Goal: Task Accomplishment & Management: Manage account settings

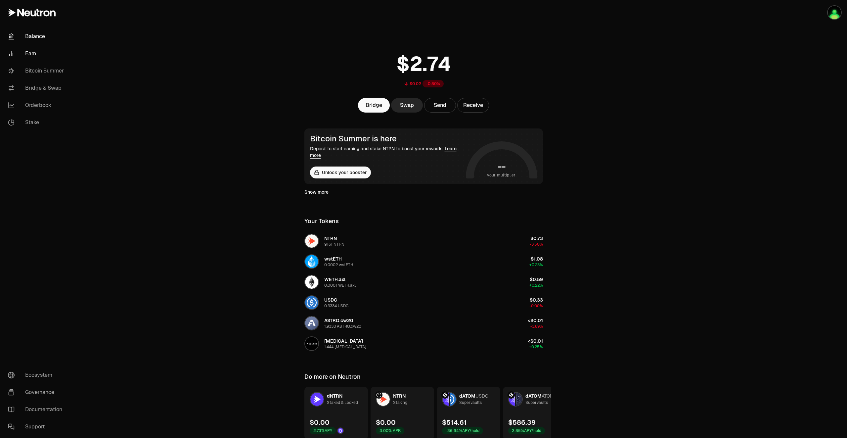
click at [35, 53] on link "Earn" at bounding box center [37, 53] width 69 height 17
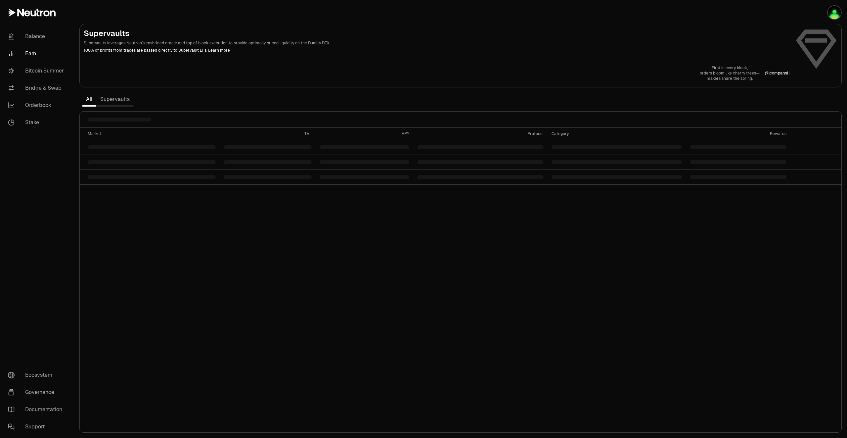
click at [113, 101] on link "Supervaults" at bounding box center [114, 99] width 37 height 13
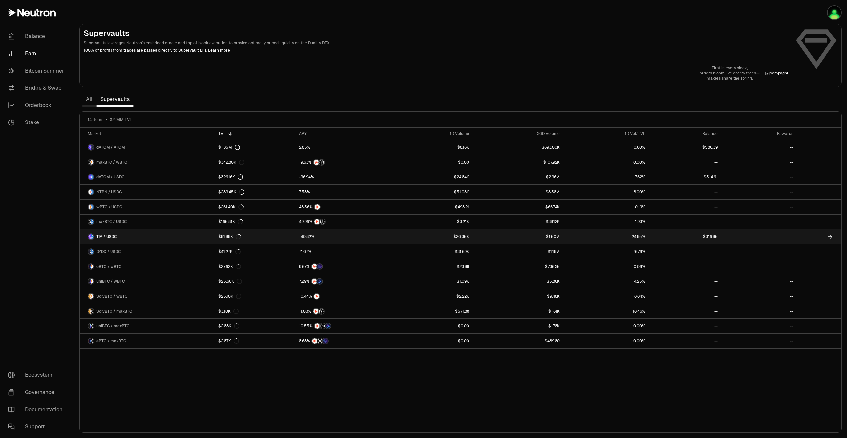
click at [811, 236] on link at bounding box center [819, 236] width 44 height 15
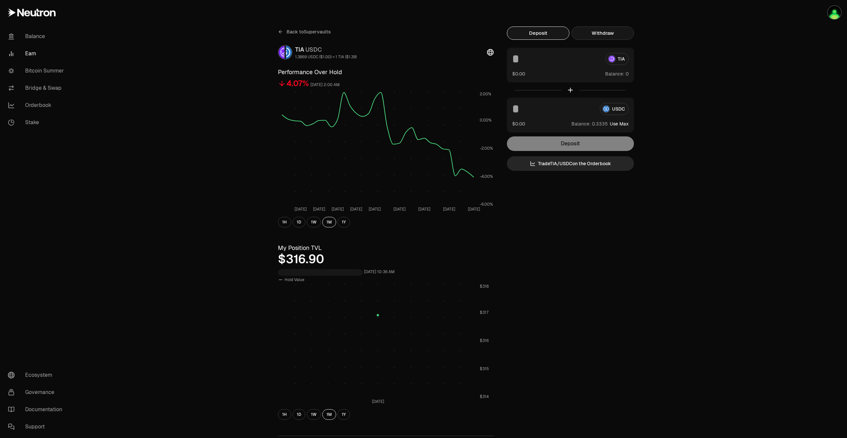
click at [614, 31] on button "Withdraw" at bounding box center [602, 32] width 63 height 13
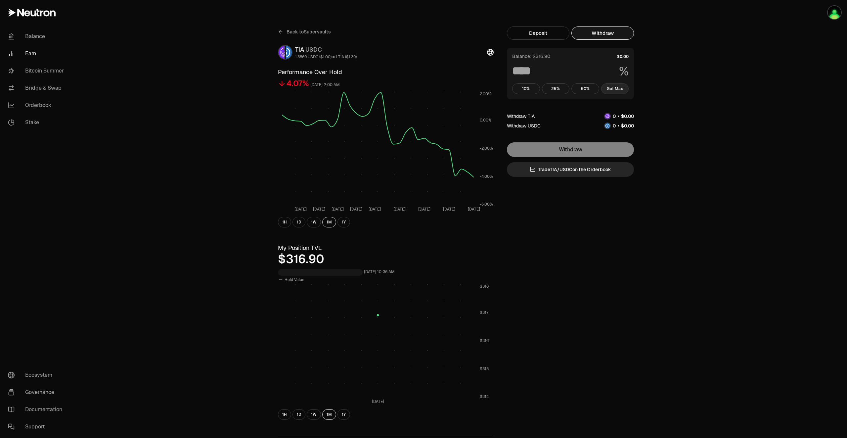
click at [615, 86] on button "Get Max" at bounding box center [615, 88] width 28 height 11
type input "***"
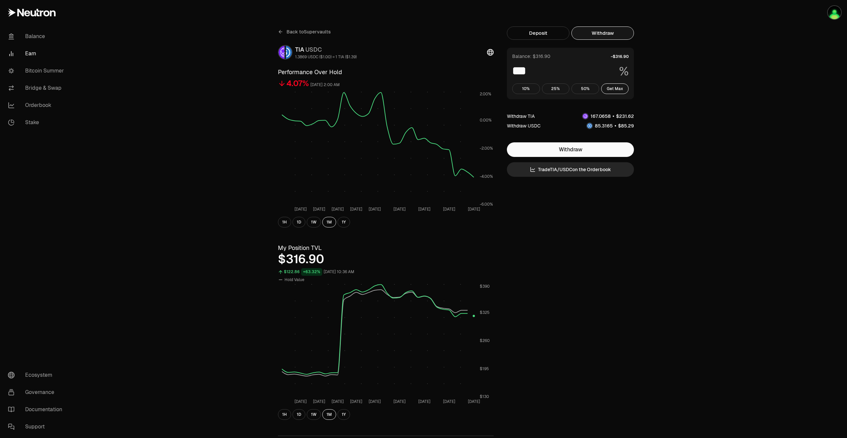
click at [282, 33] on icon at bounding box center [280, 31] width 5 height 5
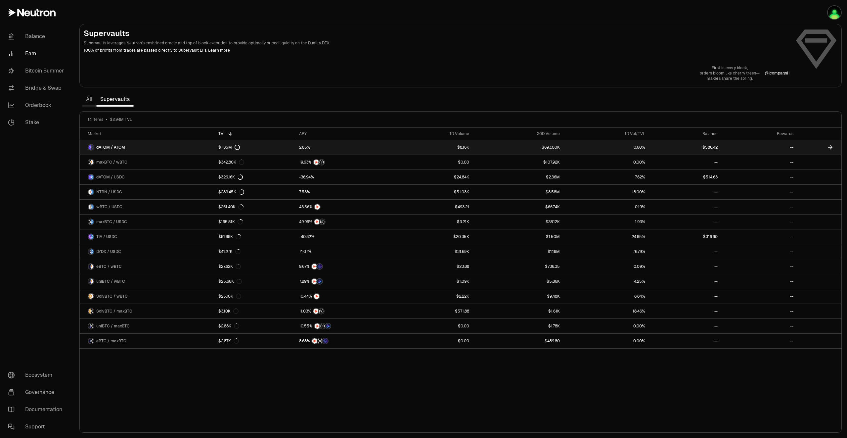
click at [810, 147] on link at bounding box center [819, 147] width 44 height 15
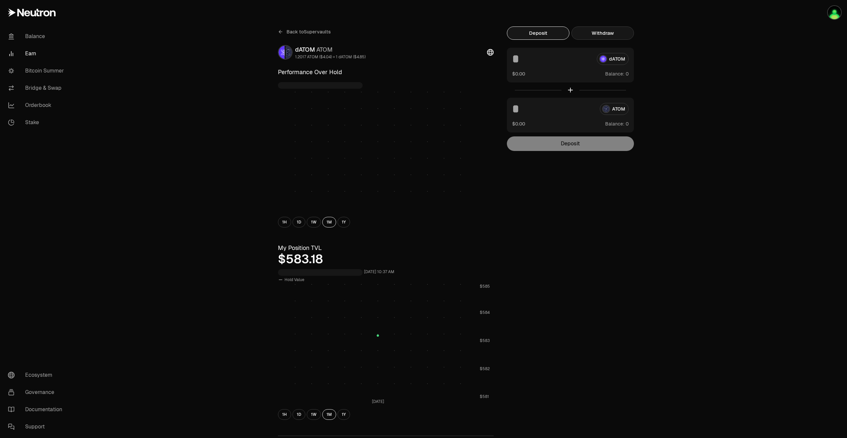
click at [609, 31] on button "Withdraw" at bounding box center [602, 32] width 63 height 13
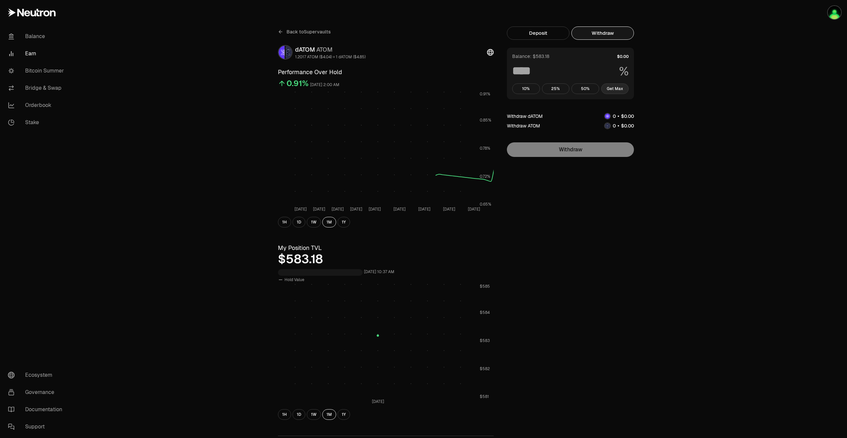
click at [617, 90] on button "Get Max" at bounding box center [615, 88] width 28 height 11
type input "***"
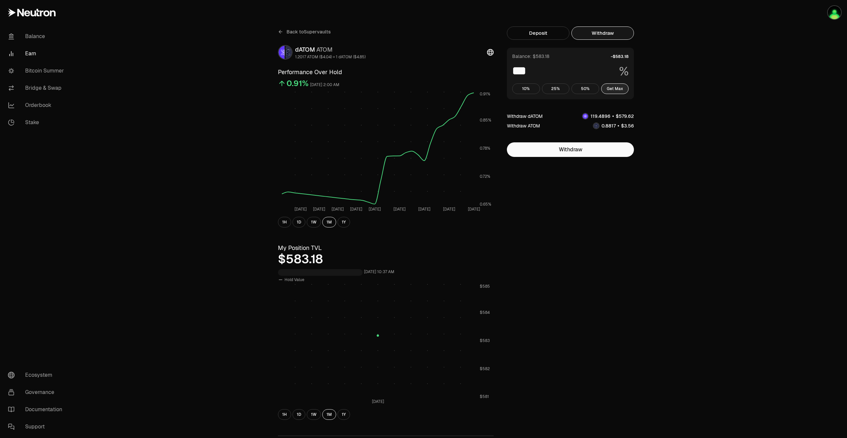
click at [613, 89] on button "Get Max" at bounding box center [615, 88] width 28 height 11
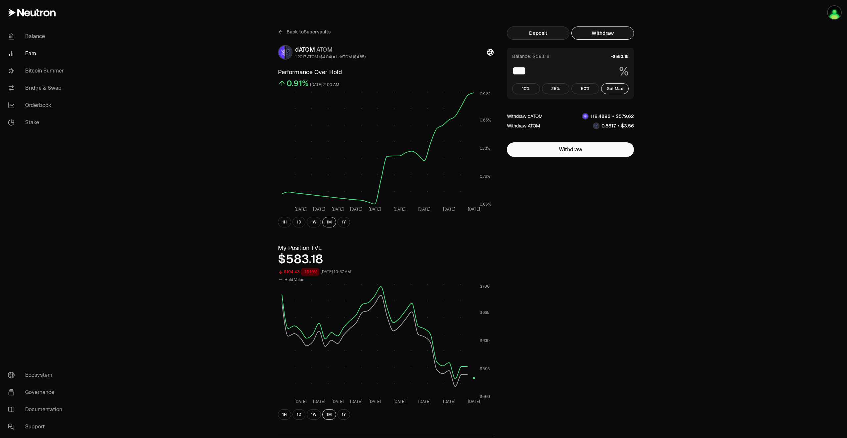
click at [555, 36] on button "Deposit" at bounding box center [538, 32] width 63 height 13
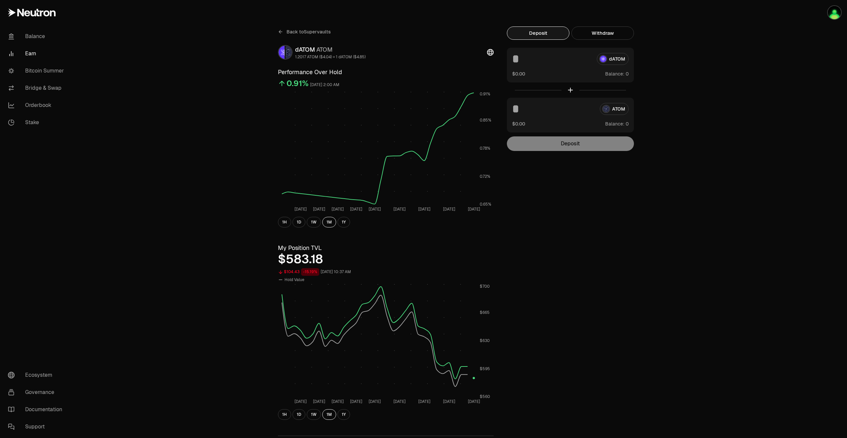
click at [306, 32] on span "Back to Supervaults" at bounding box center [308, 31] width 44 height 7
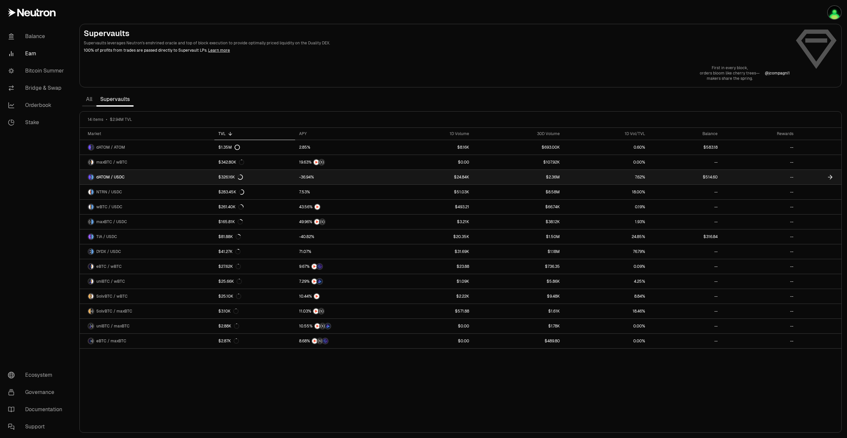
click at [808, 176] on link at bounding box center [819, 177] width 44 height 15
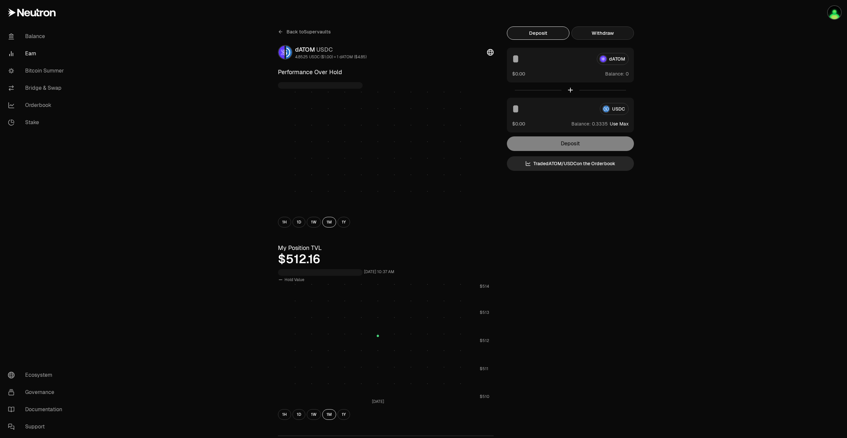
click at [609, 33] on button "Withdraw" at bounding box center [602, 32] width 63 height 13
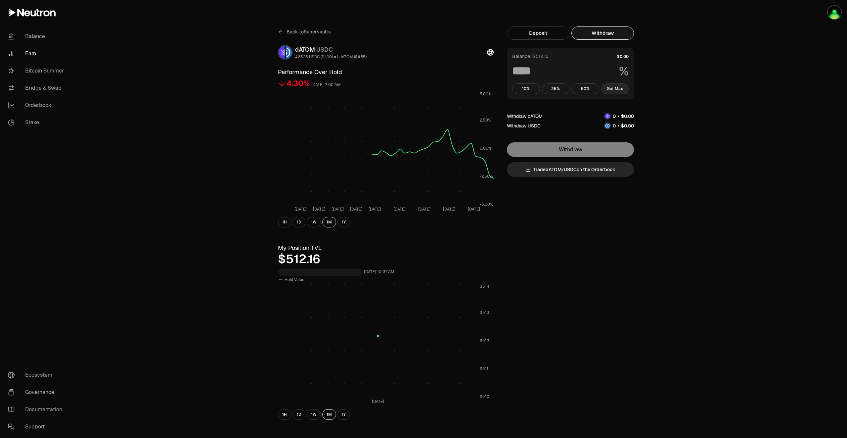
click at [616, 90] on button "Get Max" at bounding box center [615, 88] width 28 height 11
type input "***"
